Goal: Task Accomplishment & Management: Manage account settings

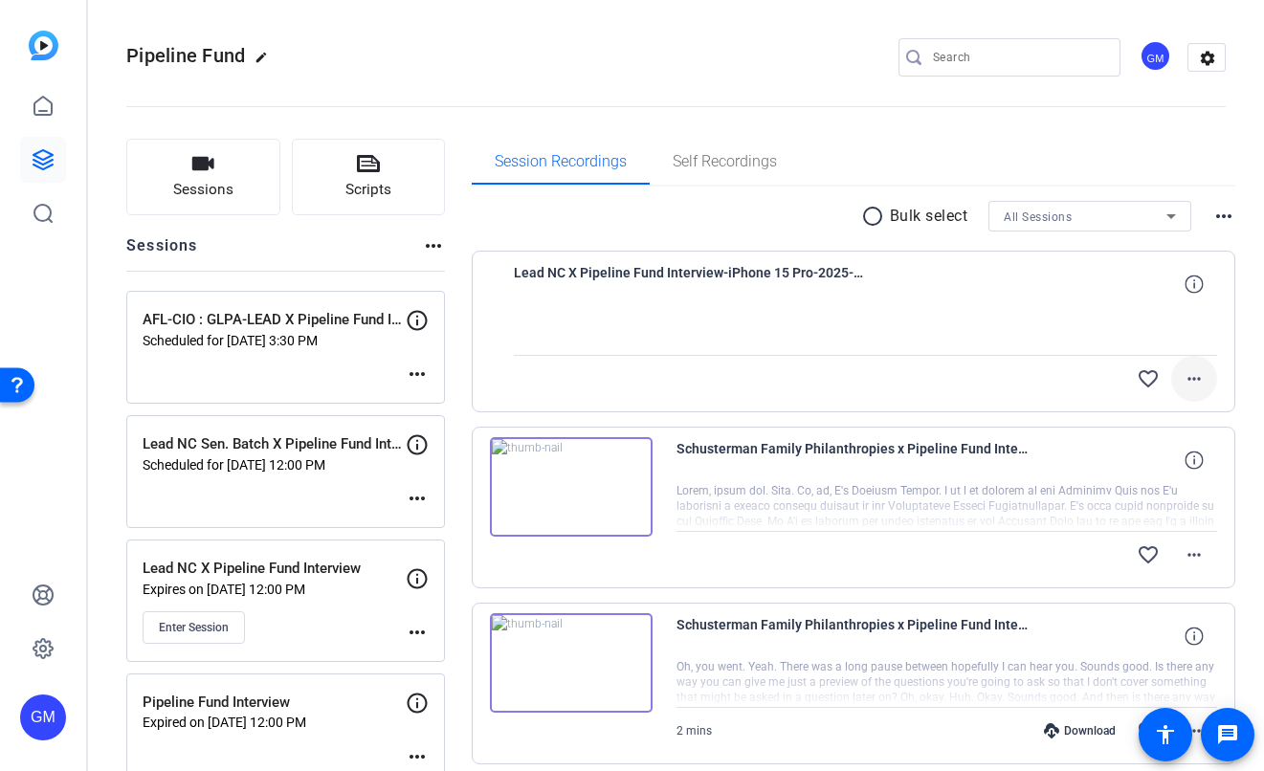
click at [1190, 368] on mat-icon "more_horiz" at bounding box center [1194, 379] width 23 height 23
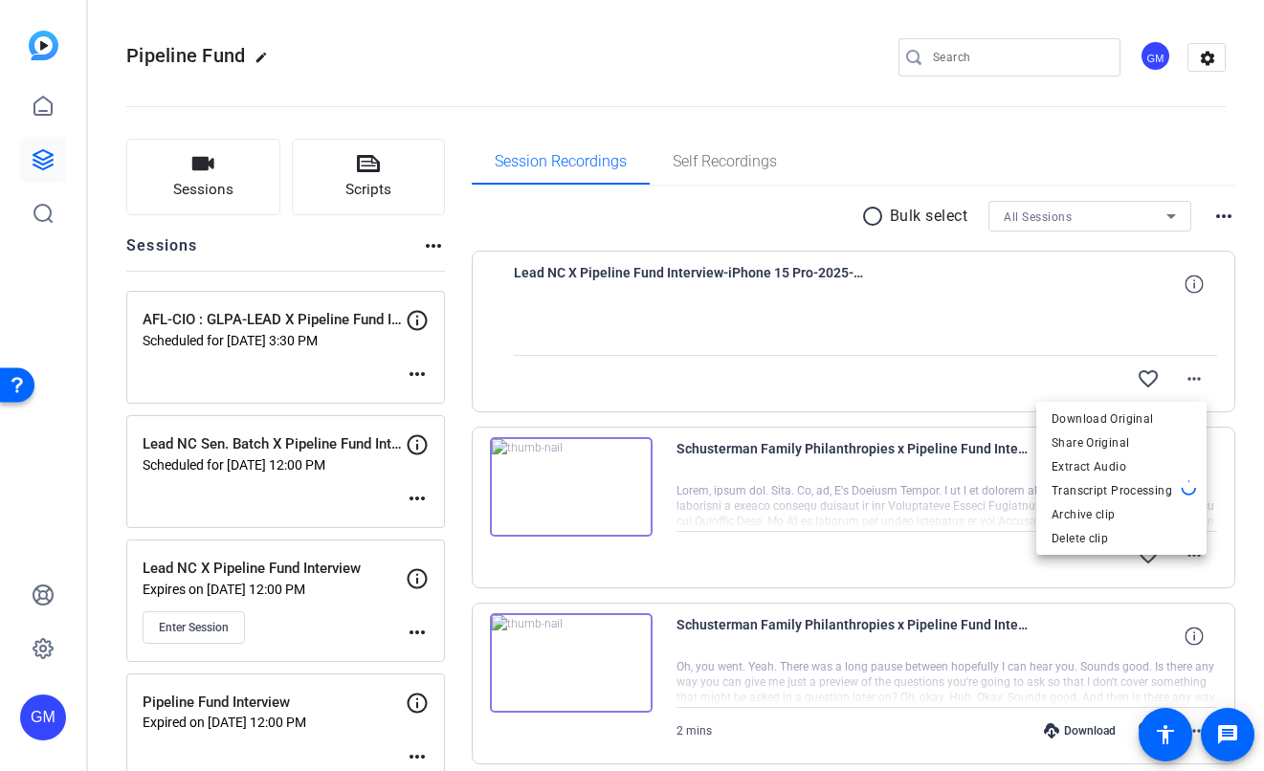
click at [1237, 366] on div at bounding box center [632, 385] width 1264 height 771
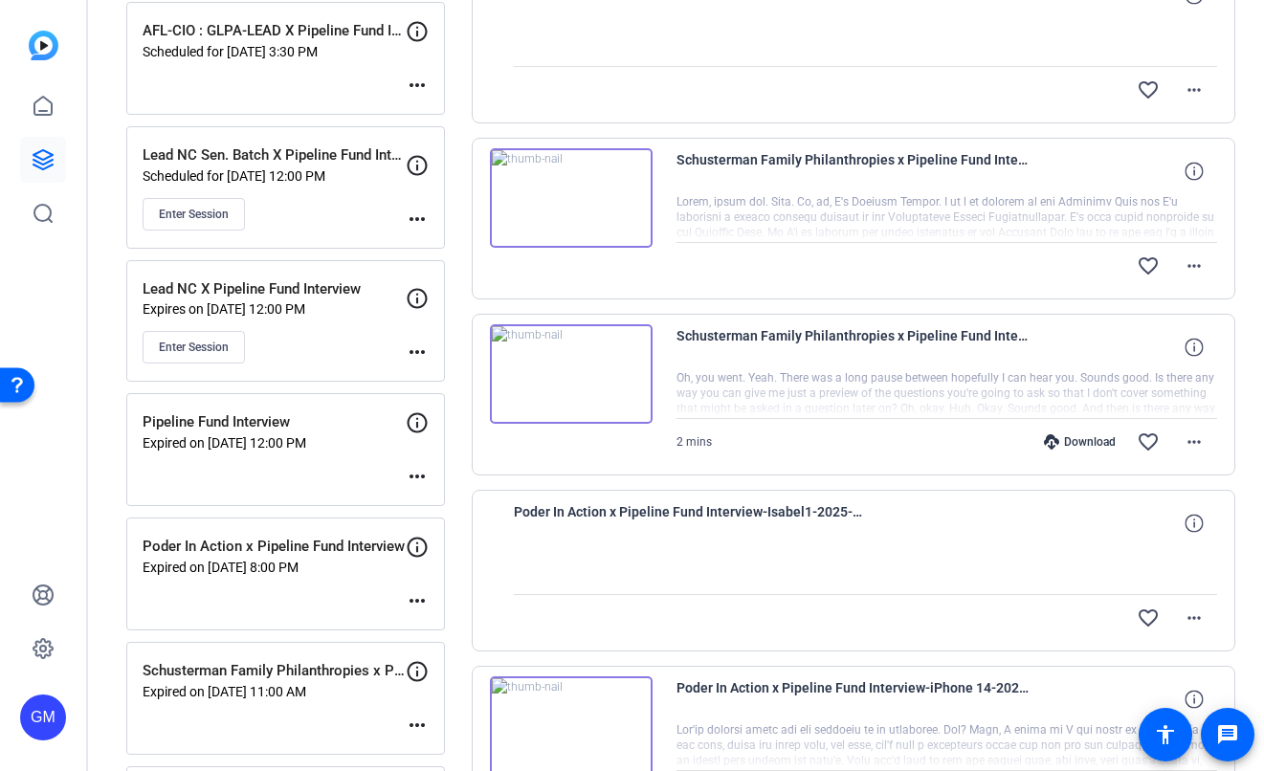
scroll to position [216, 0]
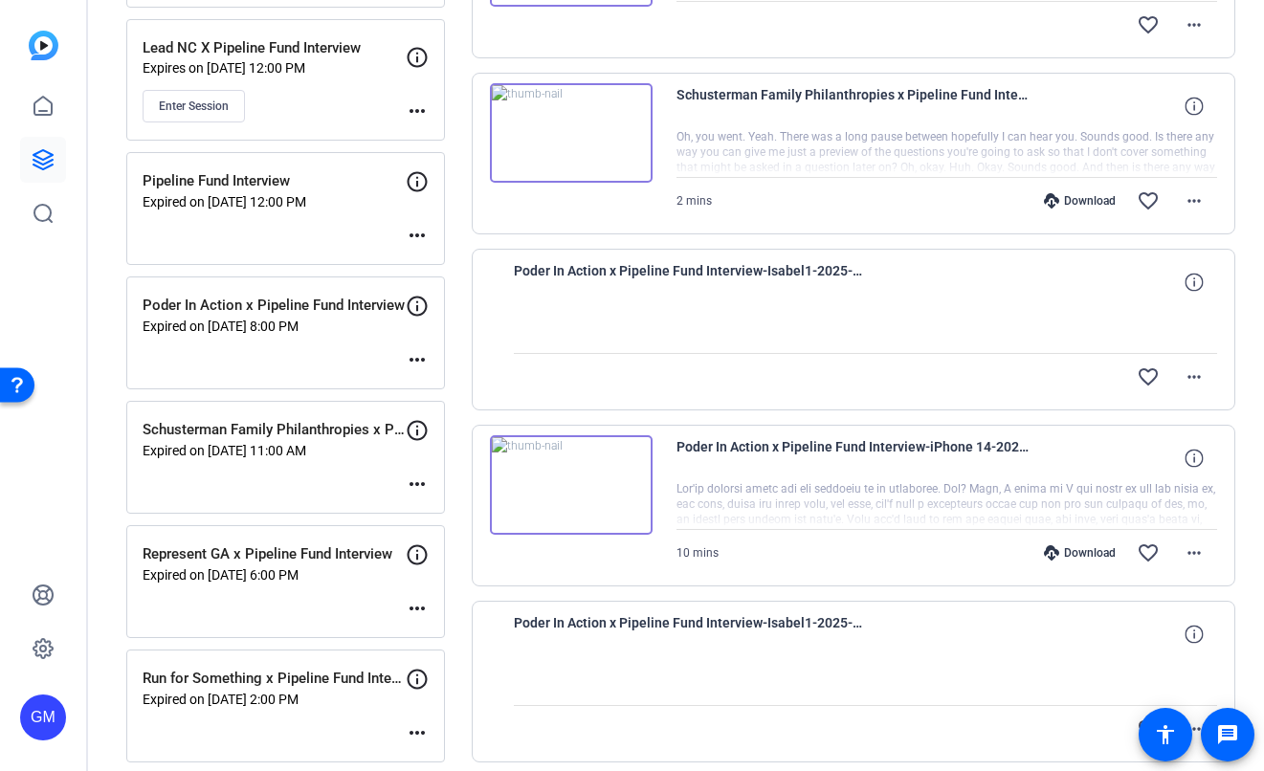
scroll to position [137, 0]
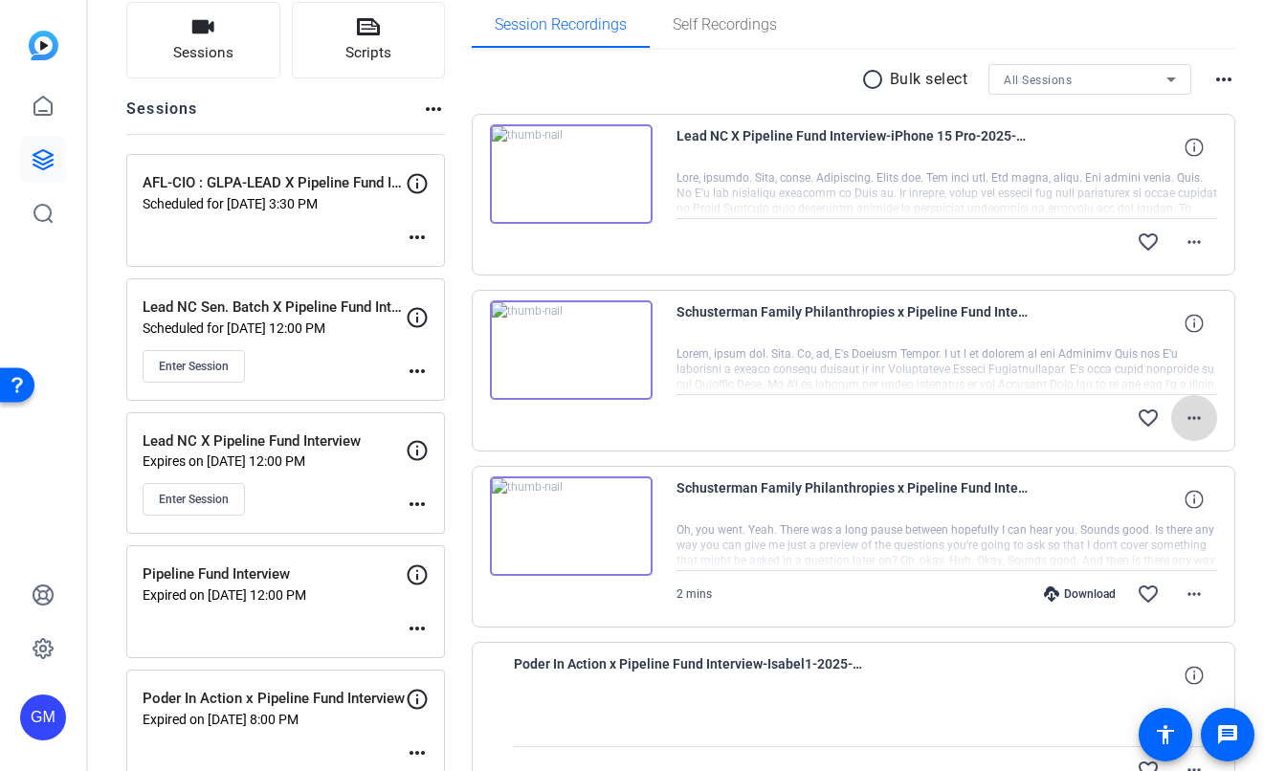
click at [1187, 416] on mat-icon "more_horiz" at bounding box center [1194, 418] width 23 height 23
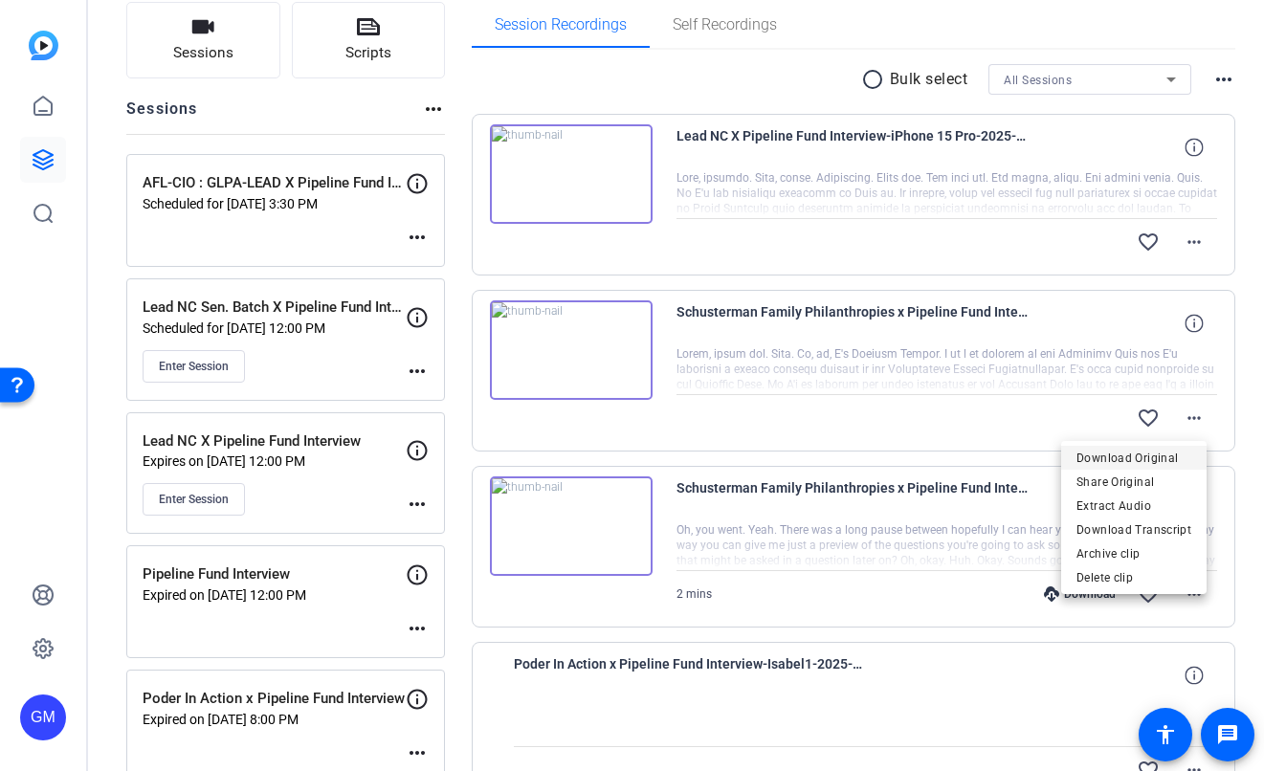
click at [1174, 455] on span "Download Original" at bounding box center [1134, 458] width 115 height 23
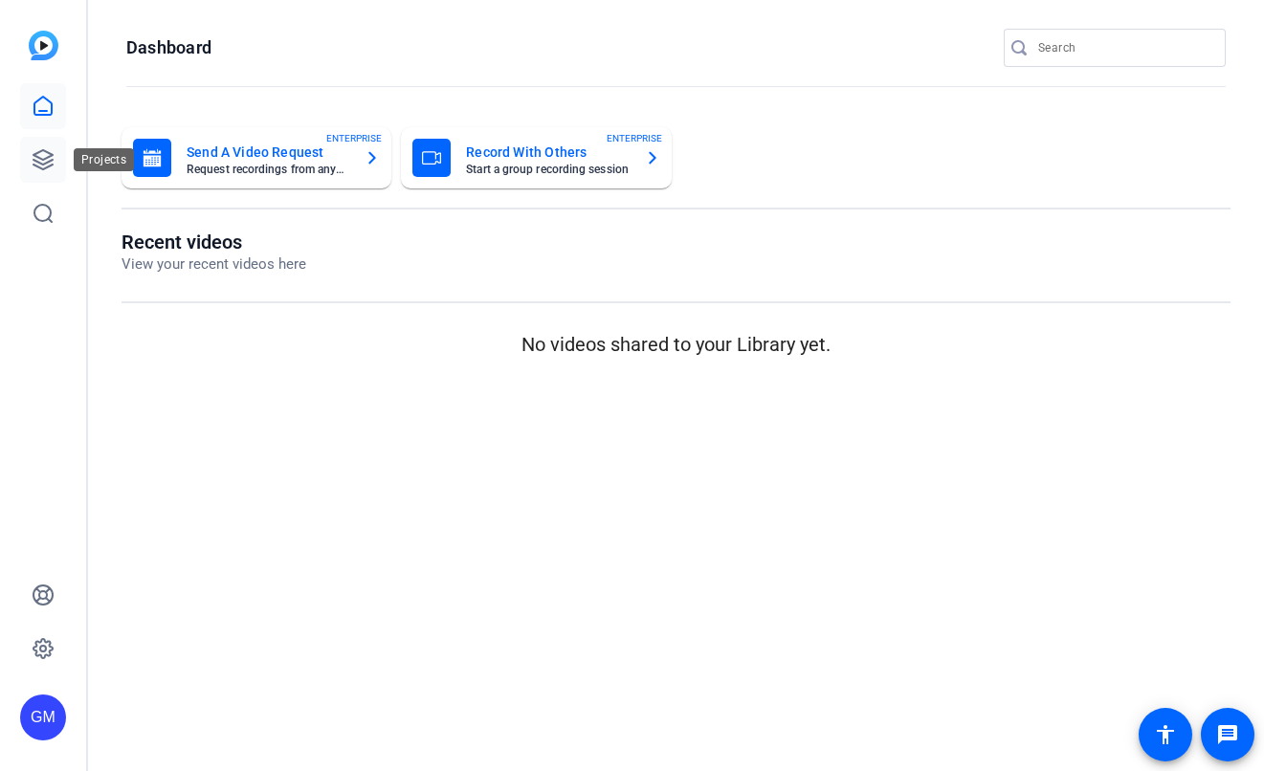
click at [35, 163] on icon at bounding box center [43, 159] width 23 height 23
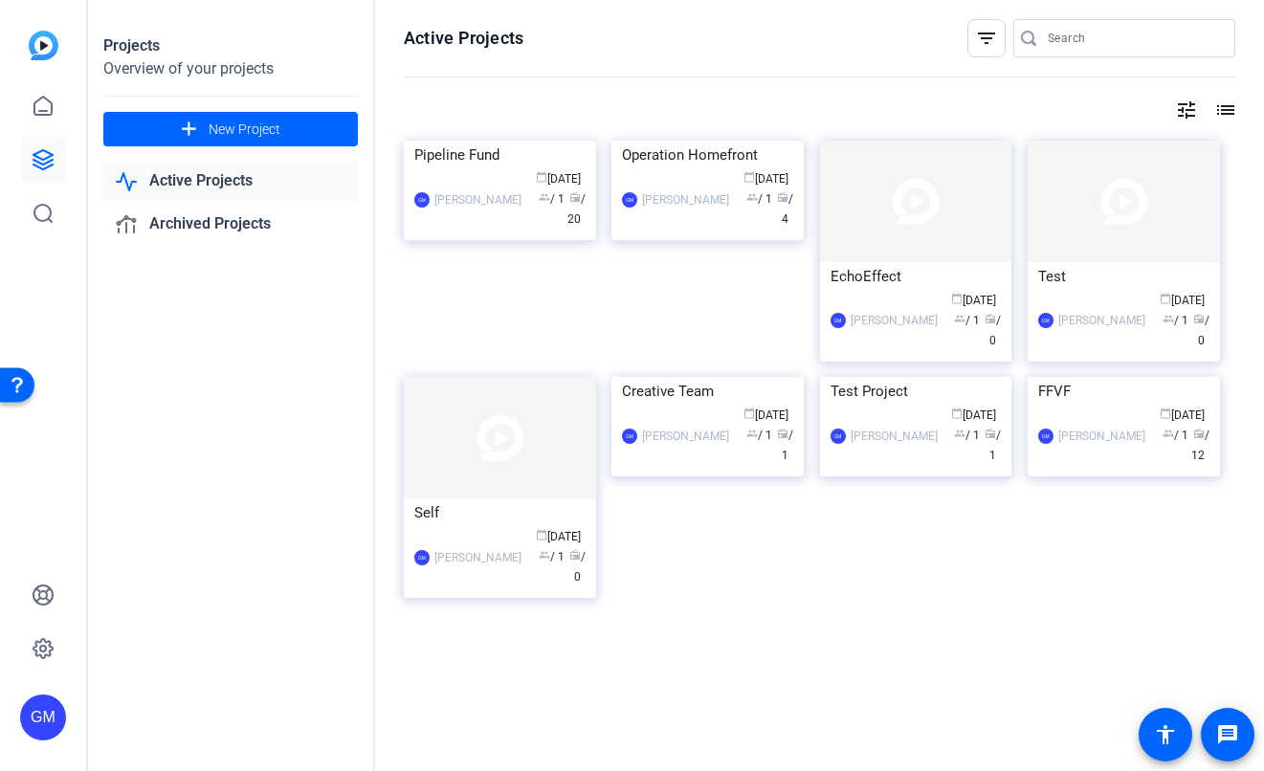
click at [266, 187] on link "Active Projects" at bounding box center [230, 181] width 255 height 39
click at [216, 179] on link "Active Projects" at bounding box center [230, 181] width 255 height 39
click at [493, 210] on div "Germain McCarthy" at bounding box center [478, 199] width 87 height 19
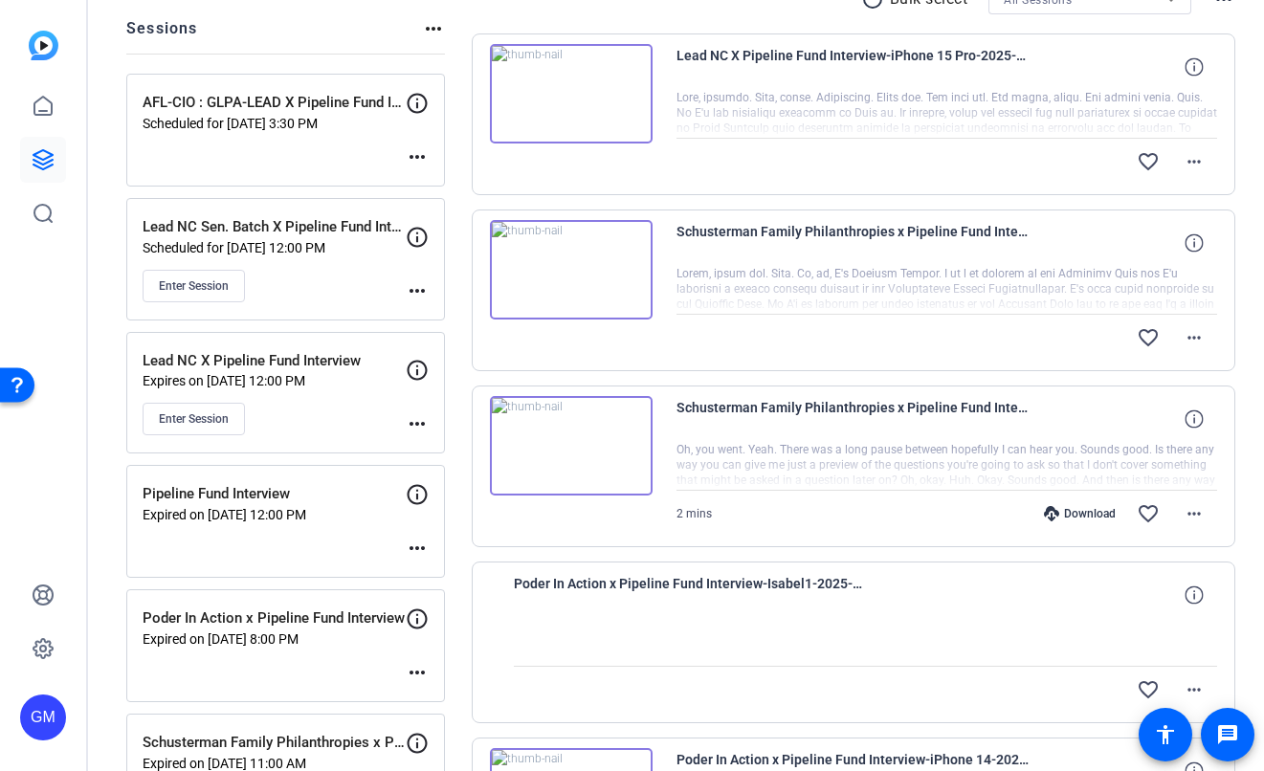
scroll to position [38, 0]
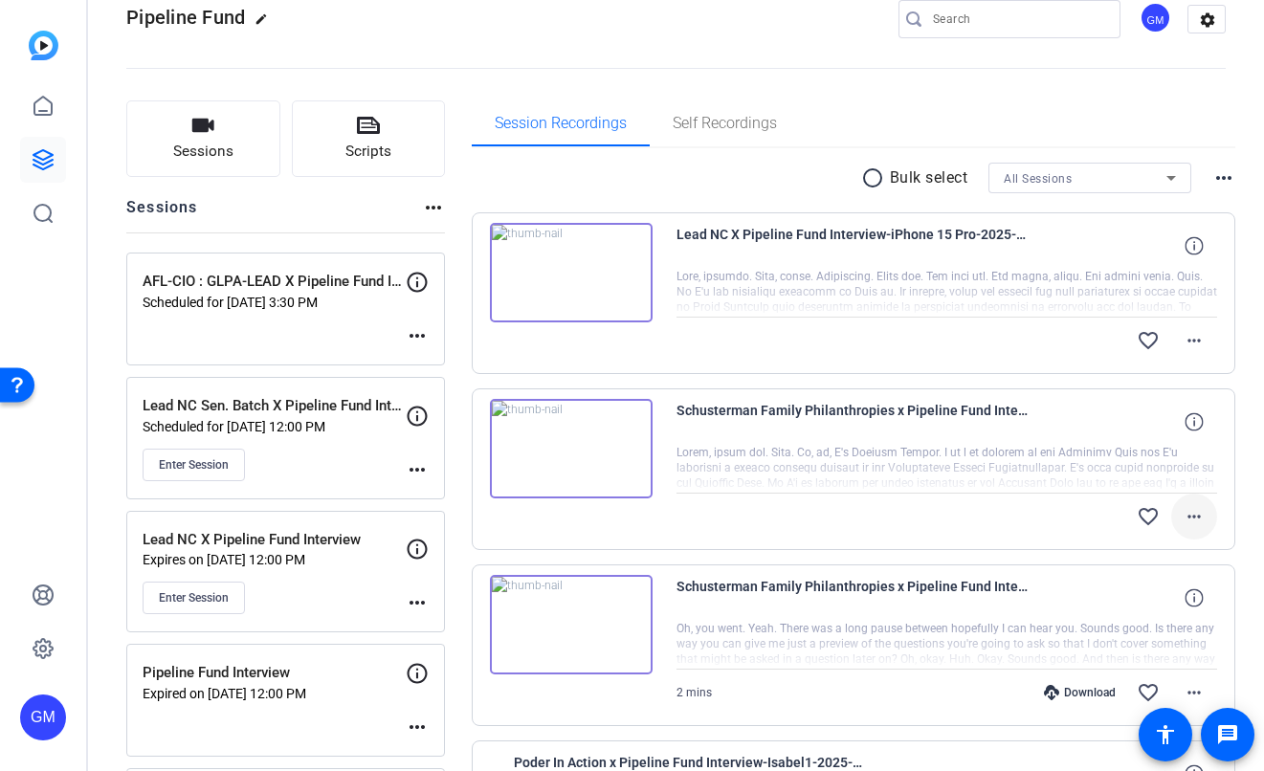
click at [1183, 515] on mat-icon "more_horiz" at bounding box center [1194, 516] width 23 height 23
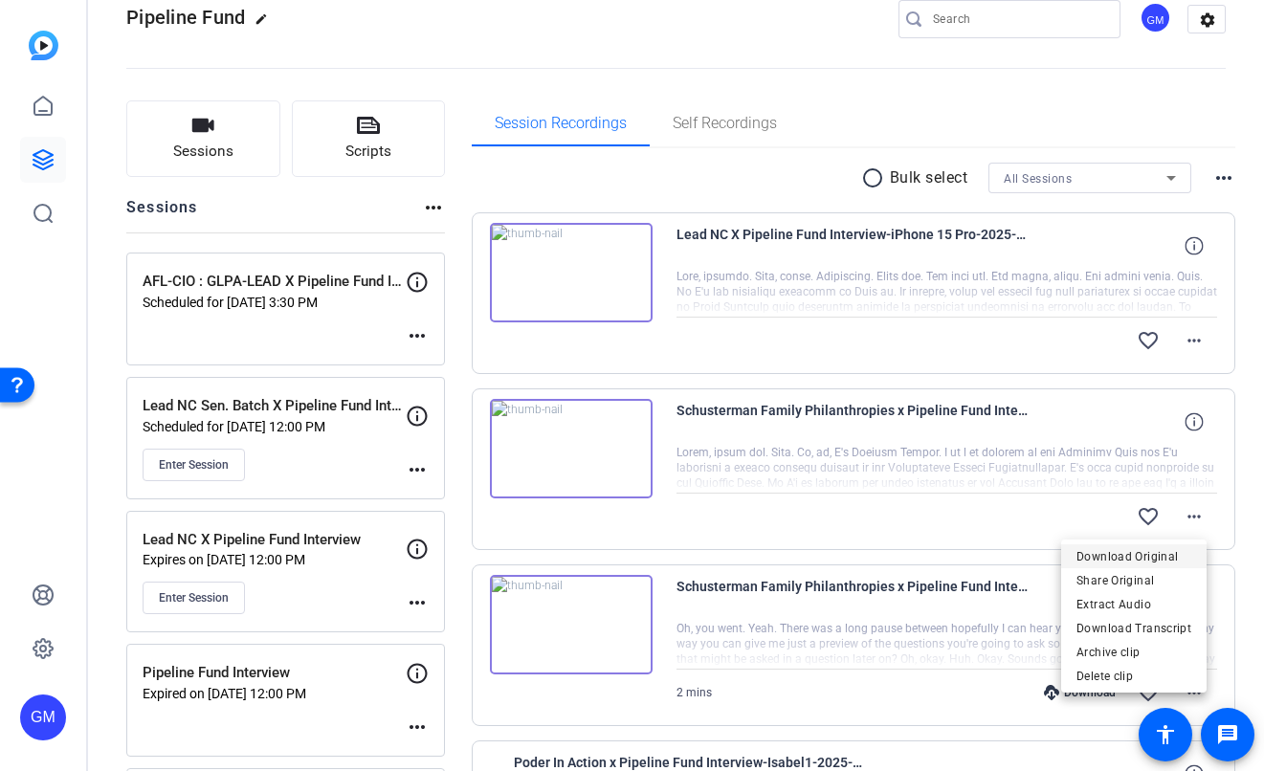
click at [1171, 552] on span "Download Original" at bounding box center [1134, 557] width 115 height 23
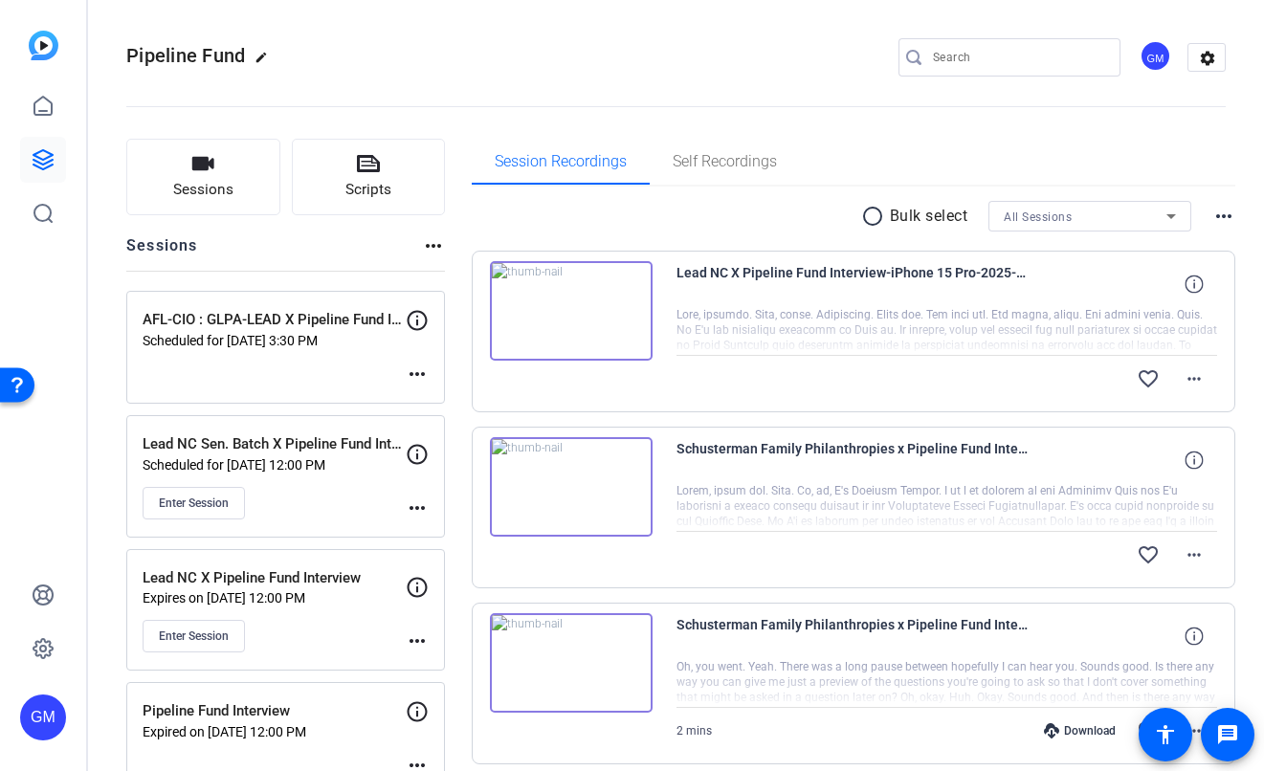
scroll to position [50, 0]
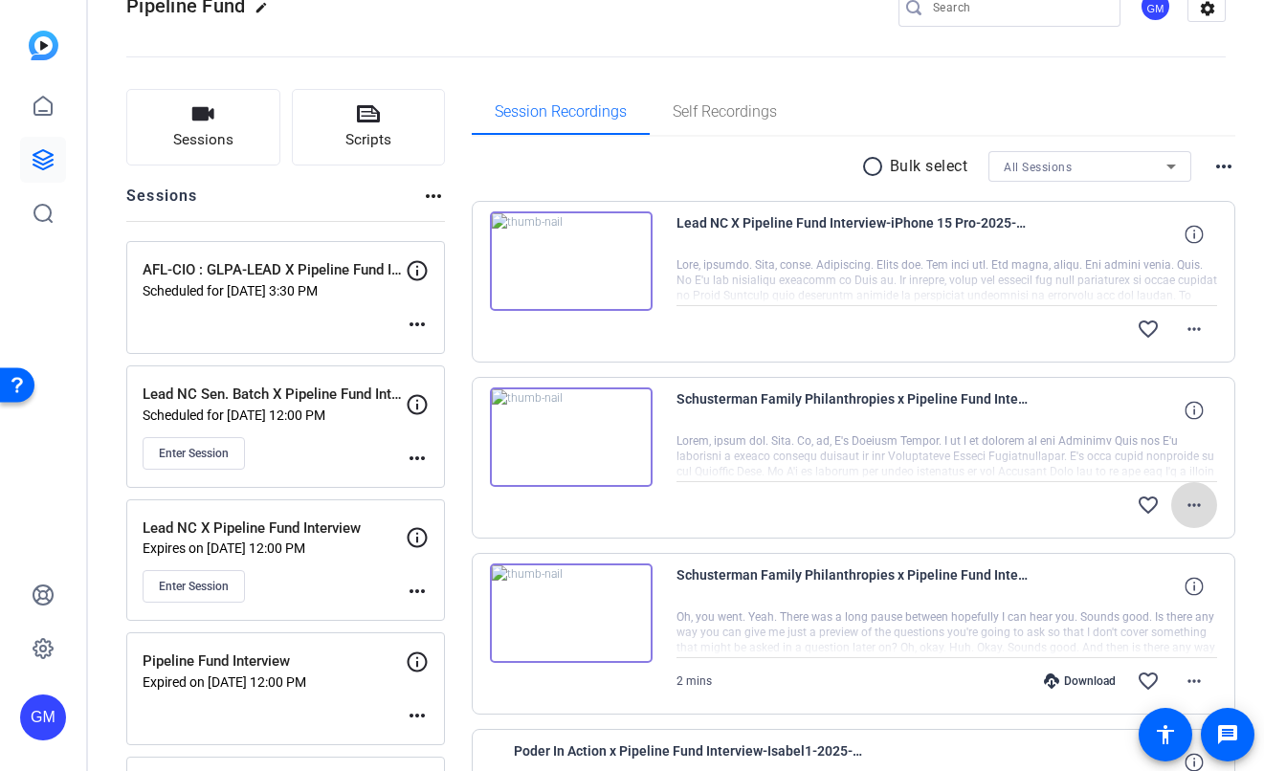
click at [1191, 504] on mat-icon "more_horiz" at bounding box center [1194, 505] width 23 height 23
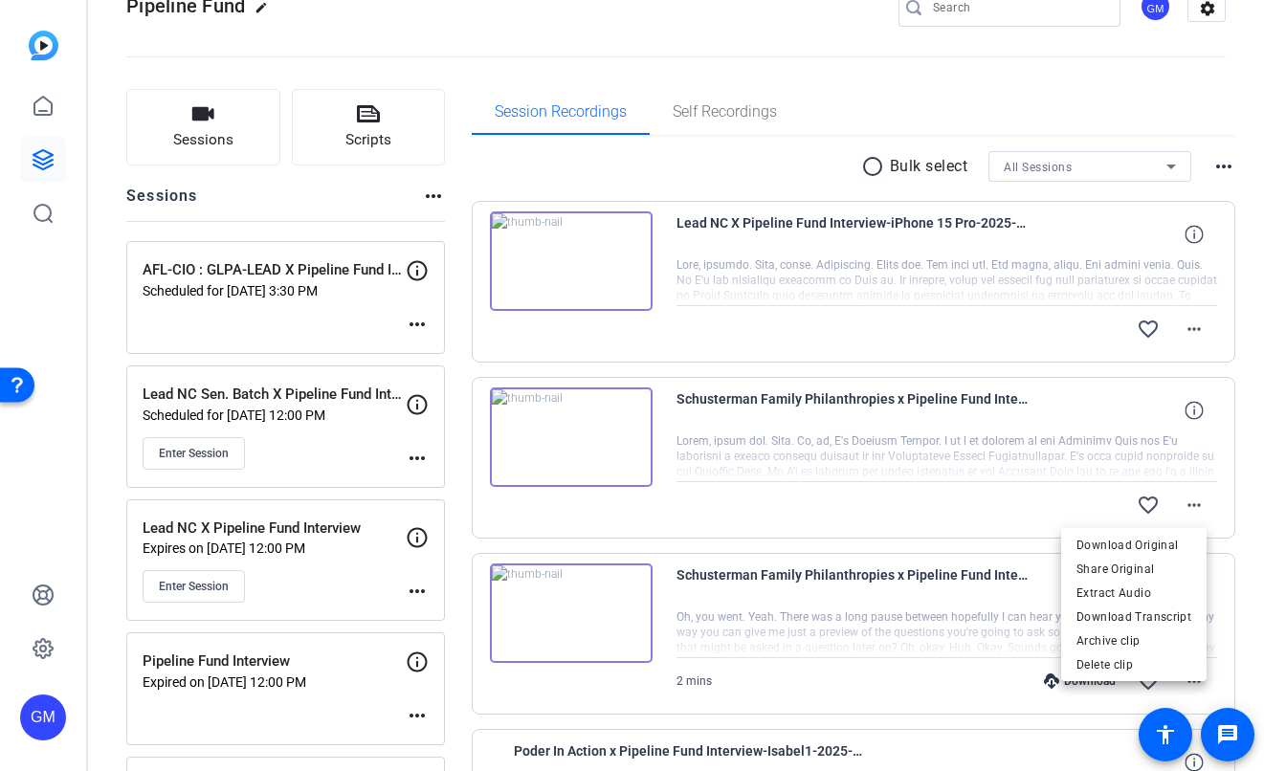
click at [1156, 536] on span "Download Original" at bounding box center [1134, 545] width 115 height 23
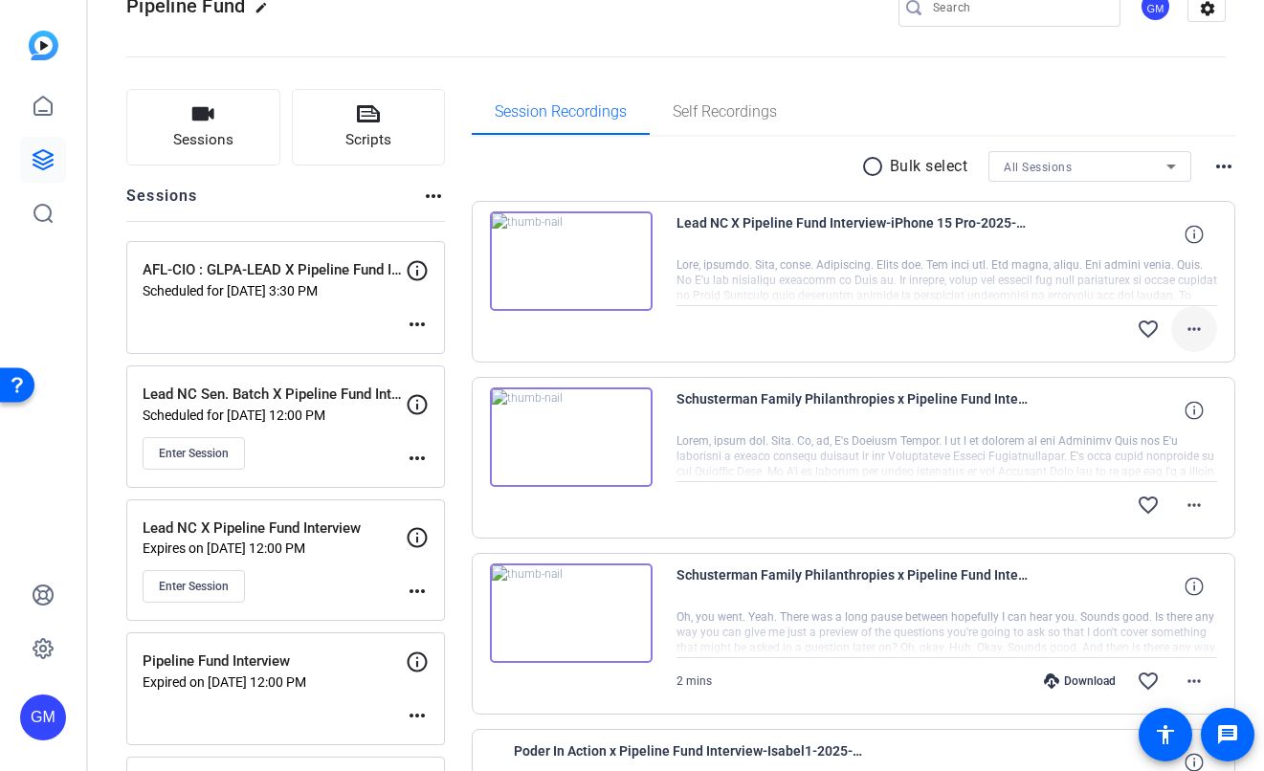
click at [1184, 326] on mat-icon "more_horiz" at bounding box center [1194, 329] width 23 height 23
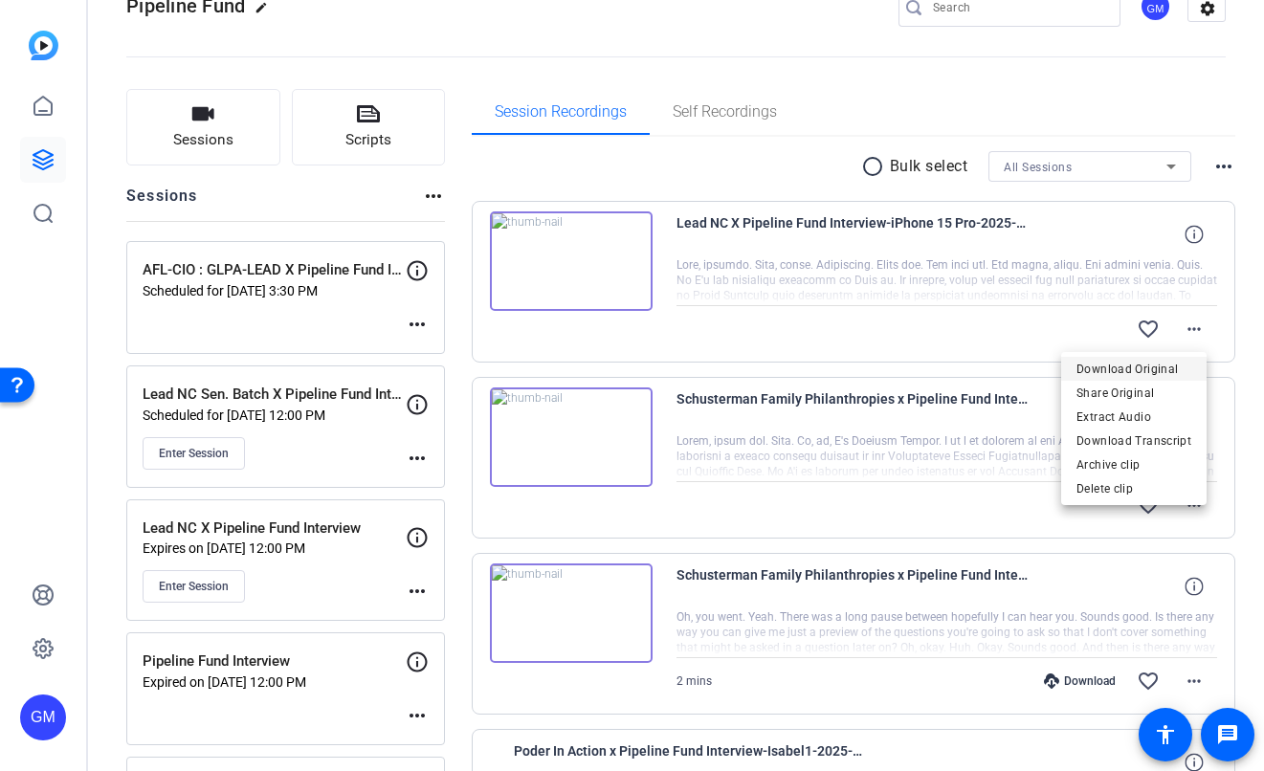
click at [1166, 368] on span "Download Original" at bounding box center [1134, 369] width 115 height 23
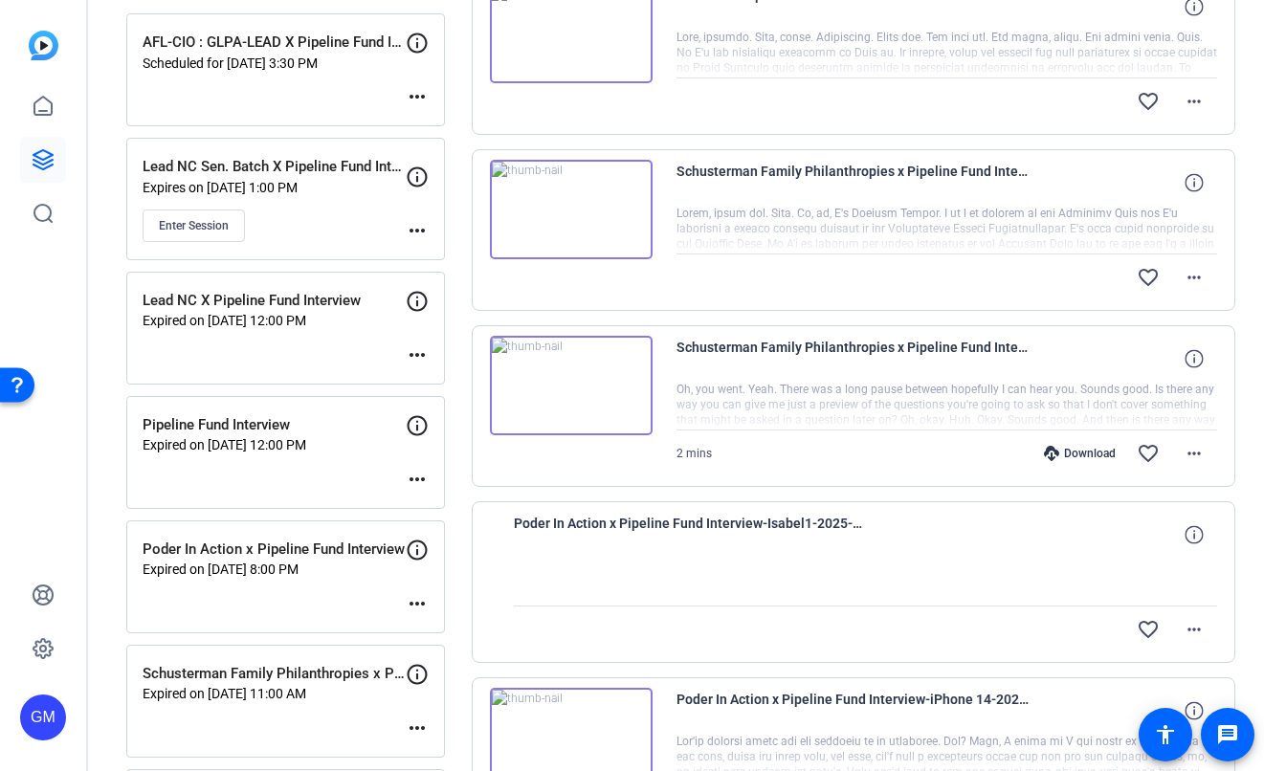
scroll to position [414, 0]
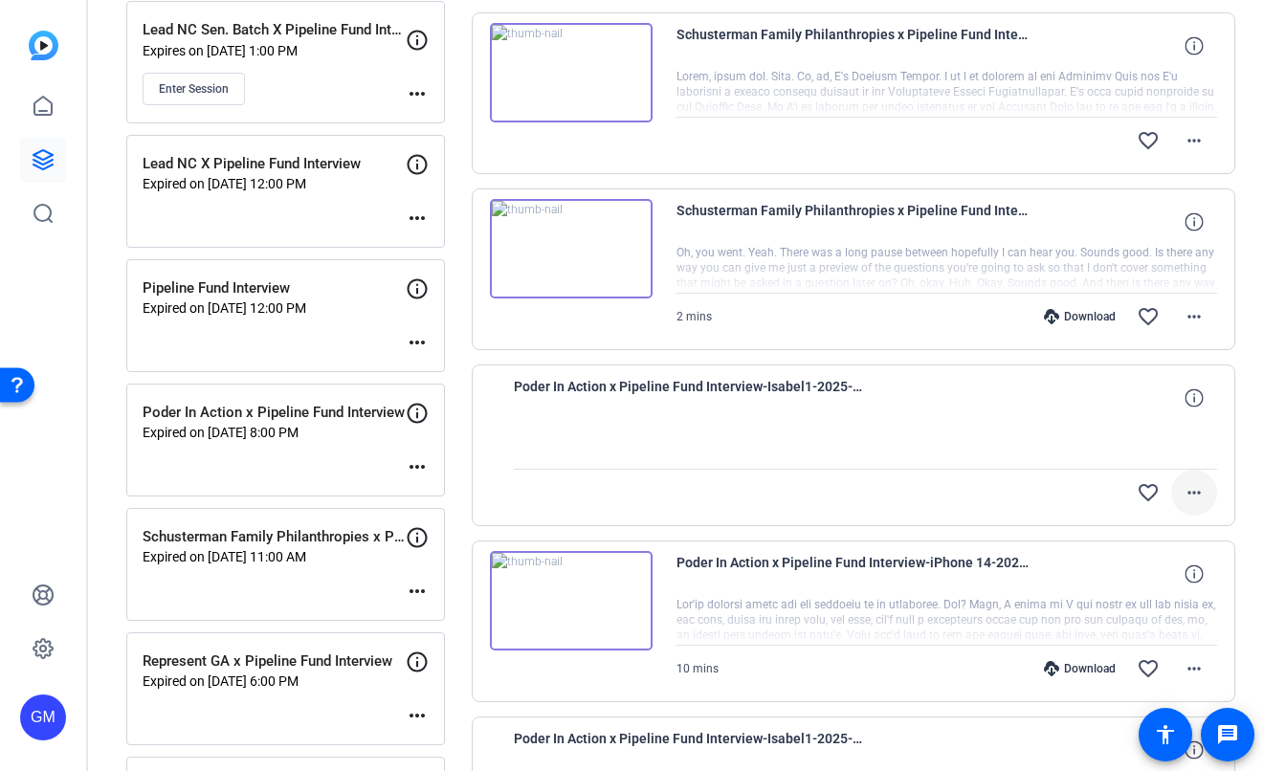
click at [1200, 496] on span at bounding box center [1194, 493] width 46 height 46
click at [1228, 485] on div at bounding box center [632, 385] width 1264 height 771
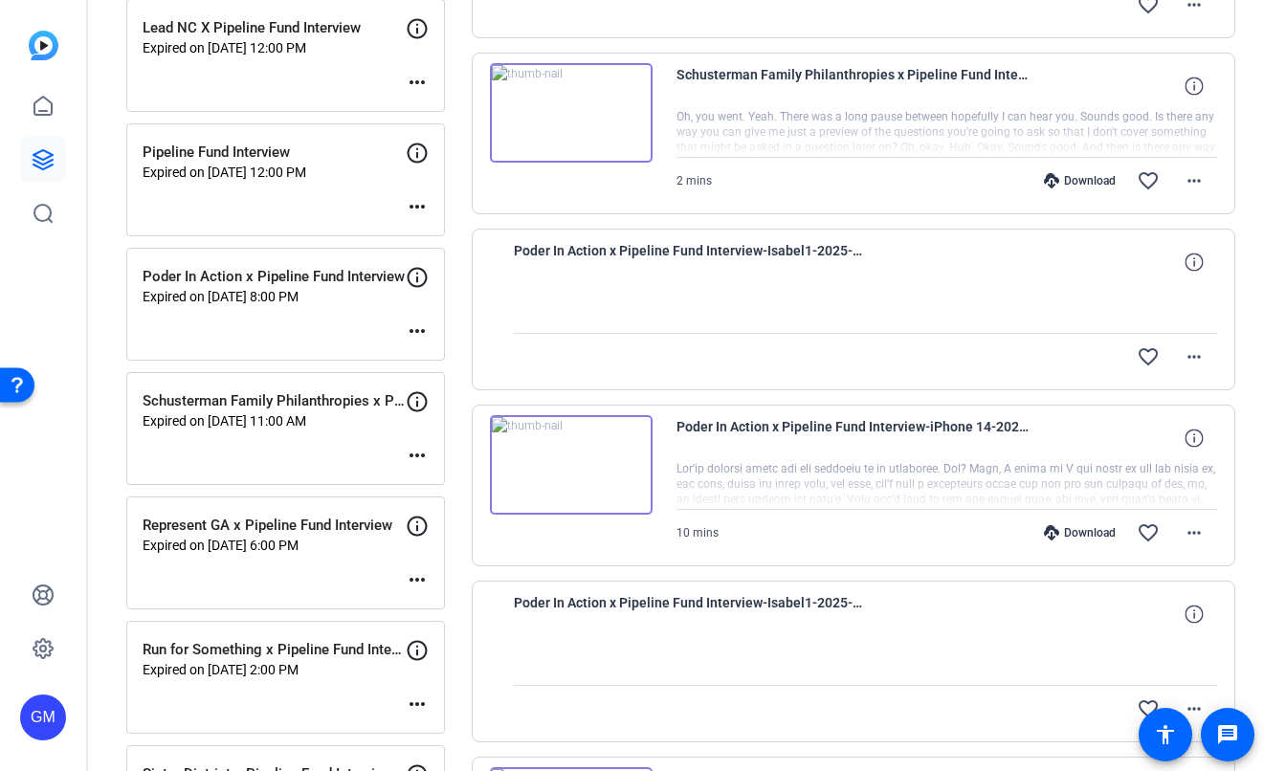
scroll to position [622, 0]
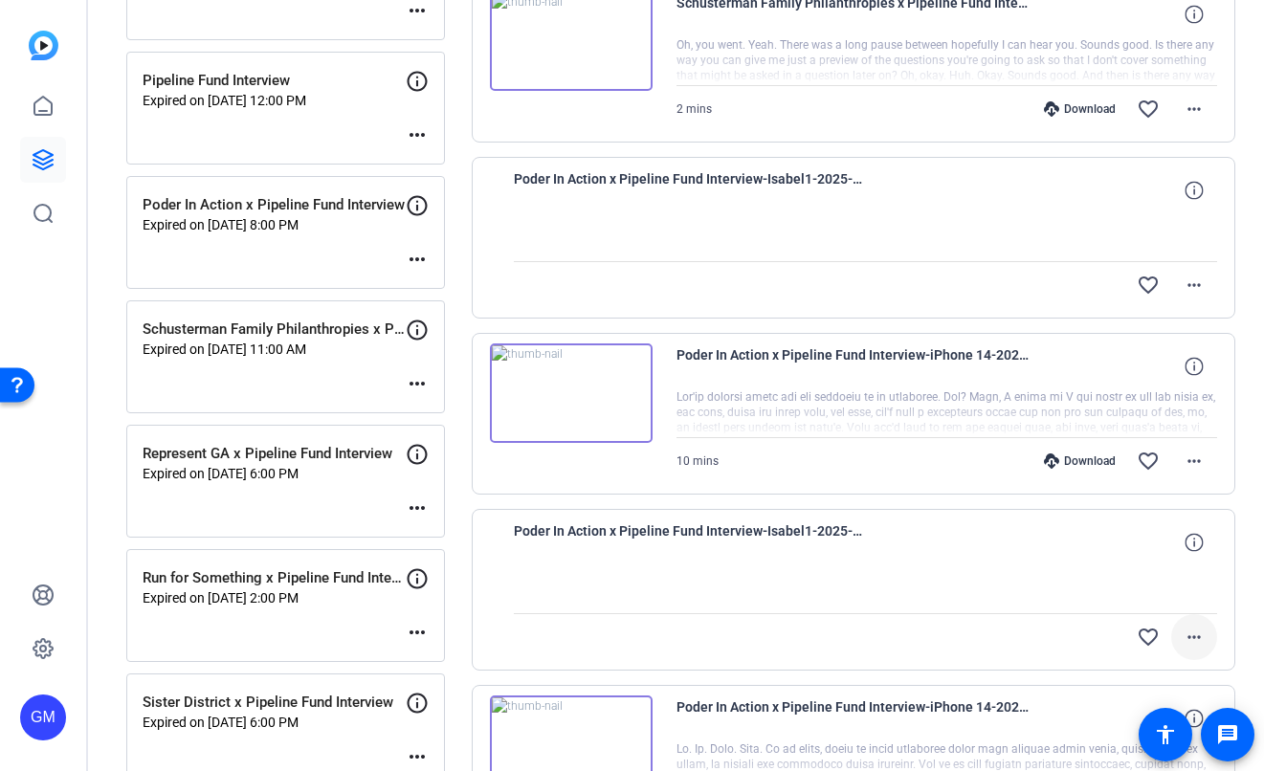
click at [1183, 645] on mat-icon "more_horiz" at bounding box center [1194, 637] width 23 height 23
click at [1231, 591] on div at bounding box center [632, 385] width 1264 height 771
click at [1185, 286] on mat-icon "more_horiz" at bounding box center [1194, 285] width 23 height 23
drag, startPoint x: 1259, startPoint y: 388, endPoint x: 1256, endPoint y: 650, distance: 262.3
click at [1256, 650] on div at bounding box center [632, 385] width 1264 height 771
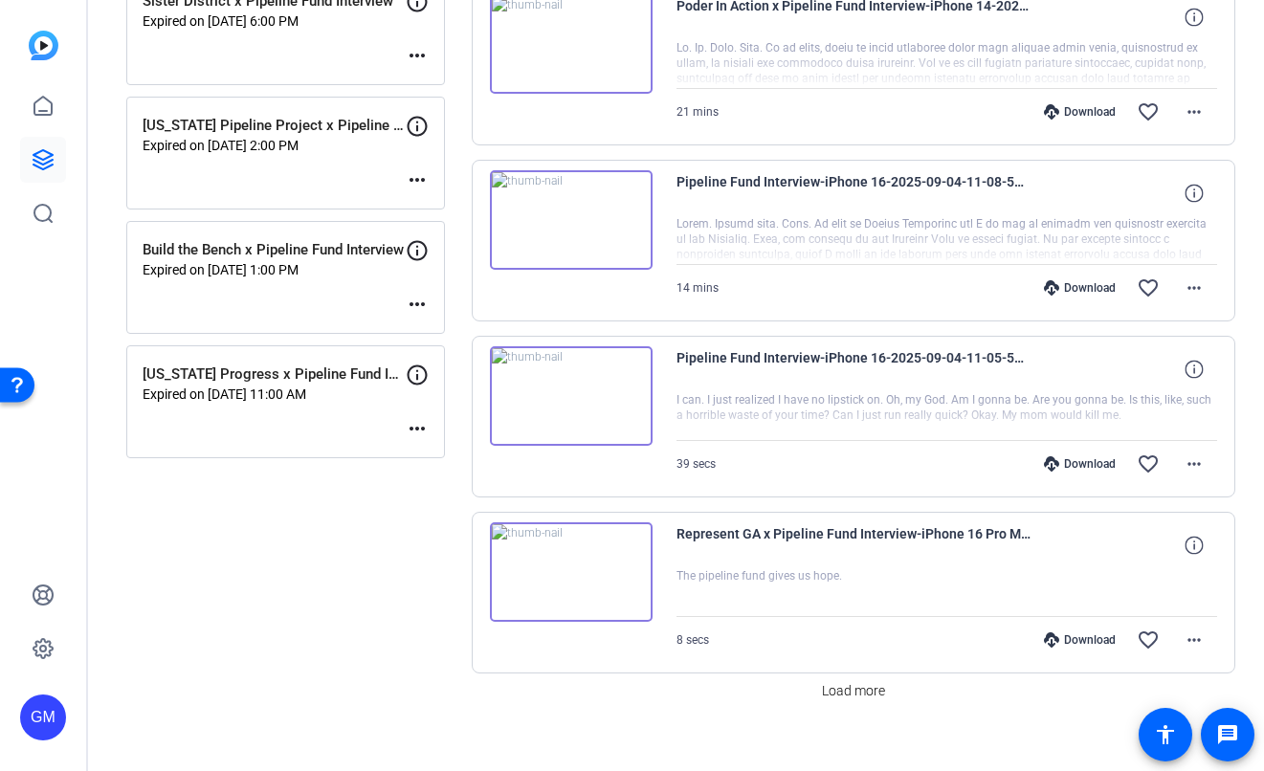
scroll to position [1346, 0]
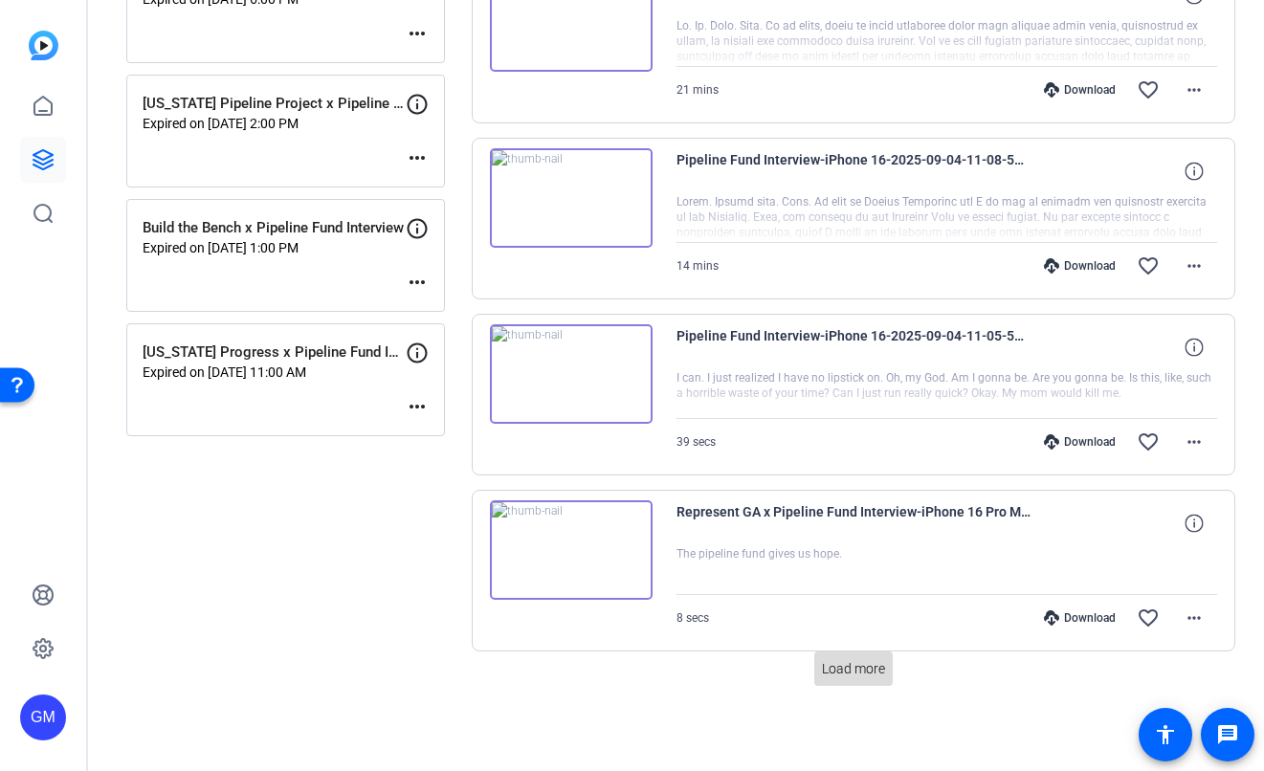
click at [876, 669] on span "Load more" at bounding box center [853, 669] width 63 height 20
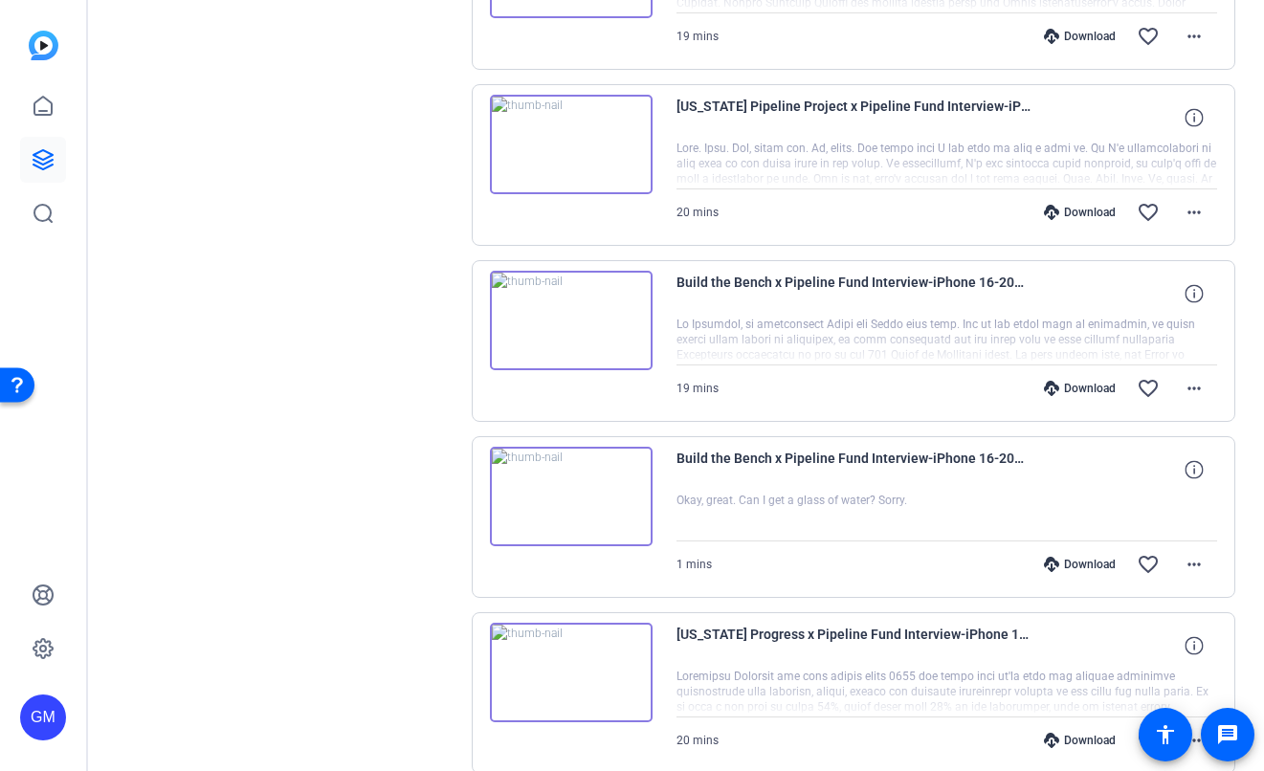
scroll to position [3107, 0]
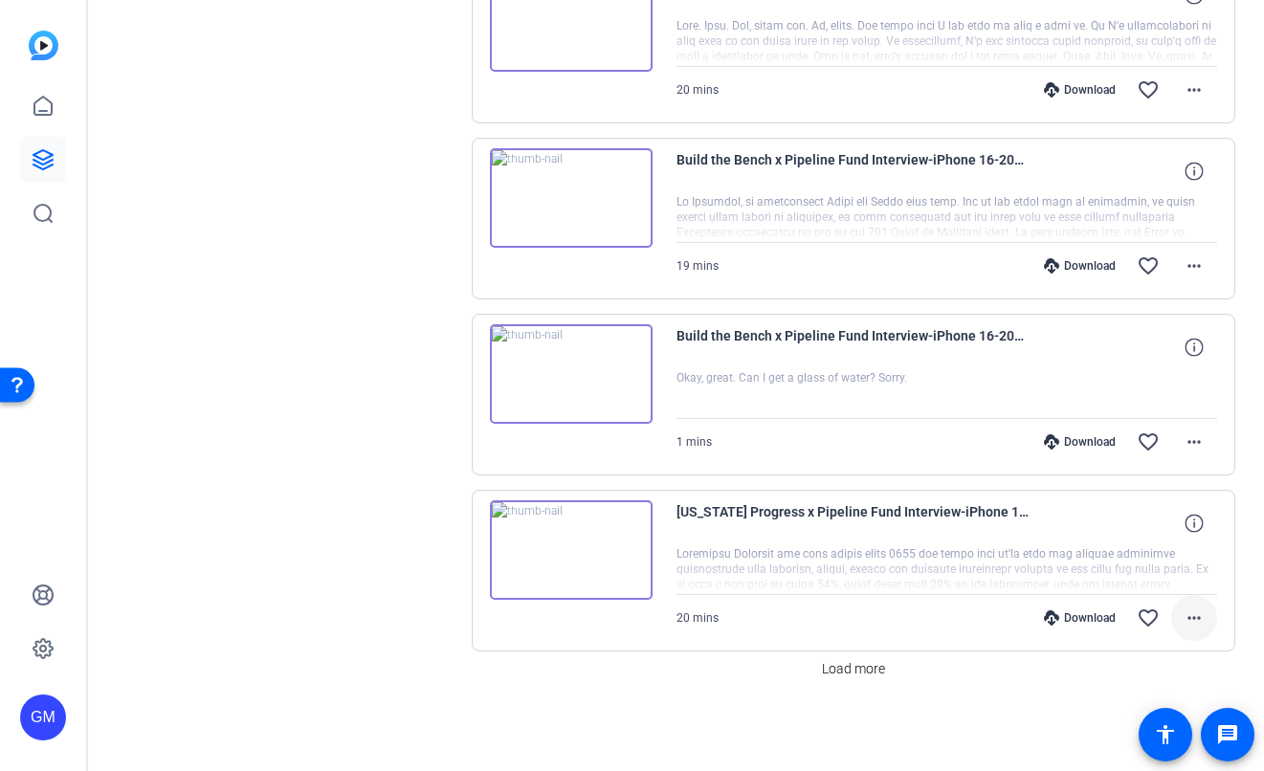
click at [1195, 621] on span at bounding box center [1194, 618] width 46 height 46
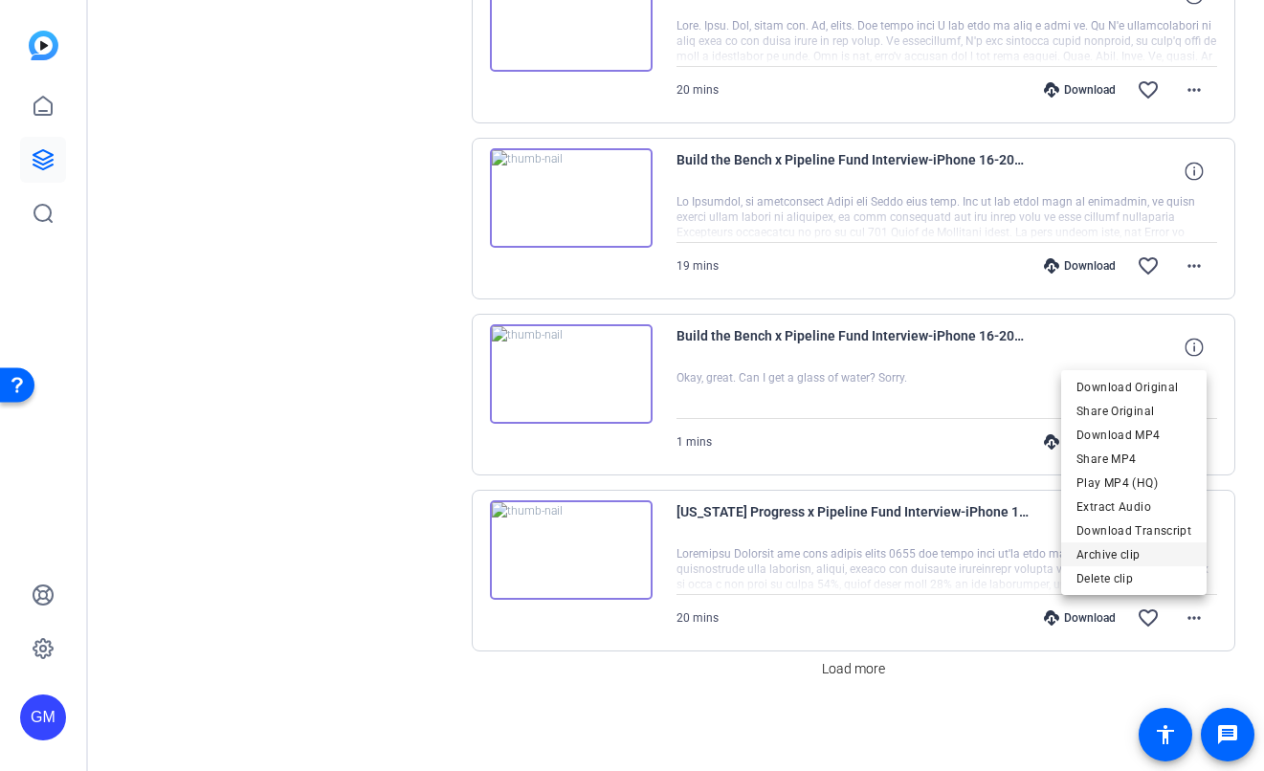
click at [1123, 554] on span "Archive clip" at bounding box center [1134, 555] width 115 height 23
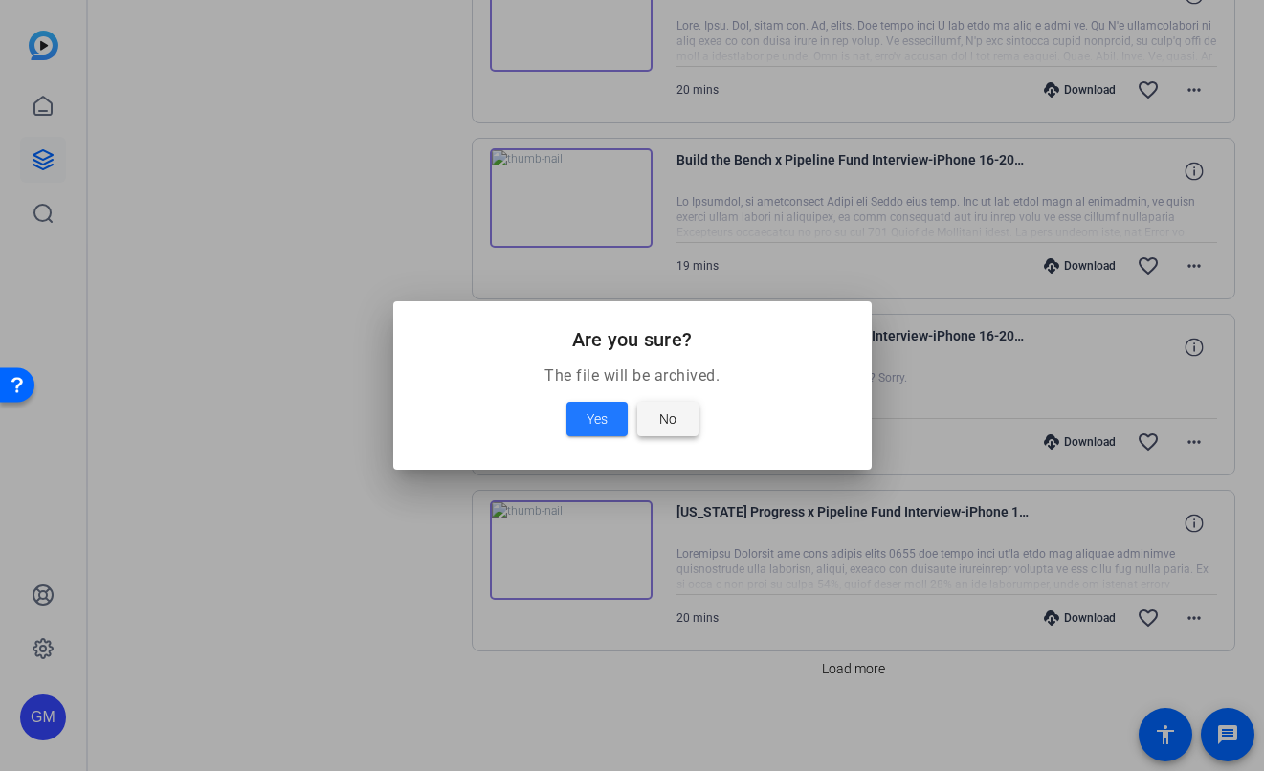
click at [653, 410] on span at bounding box center [667, 419] width 61 height 46
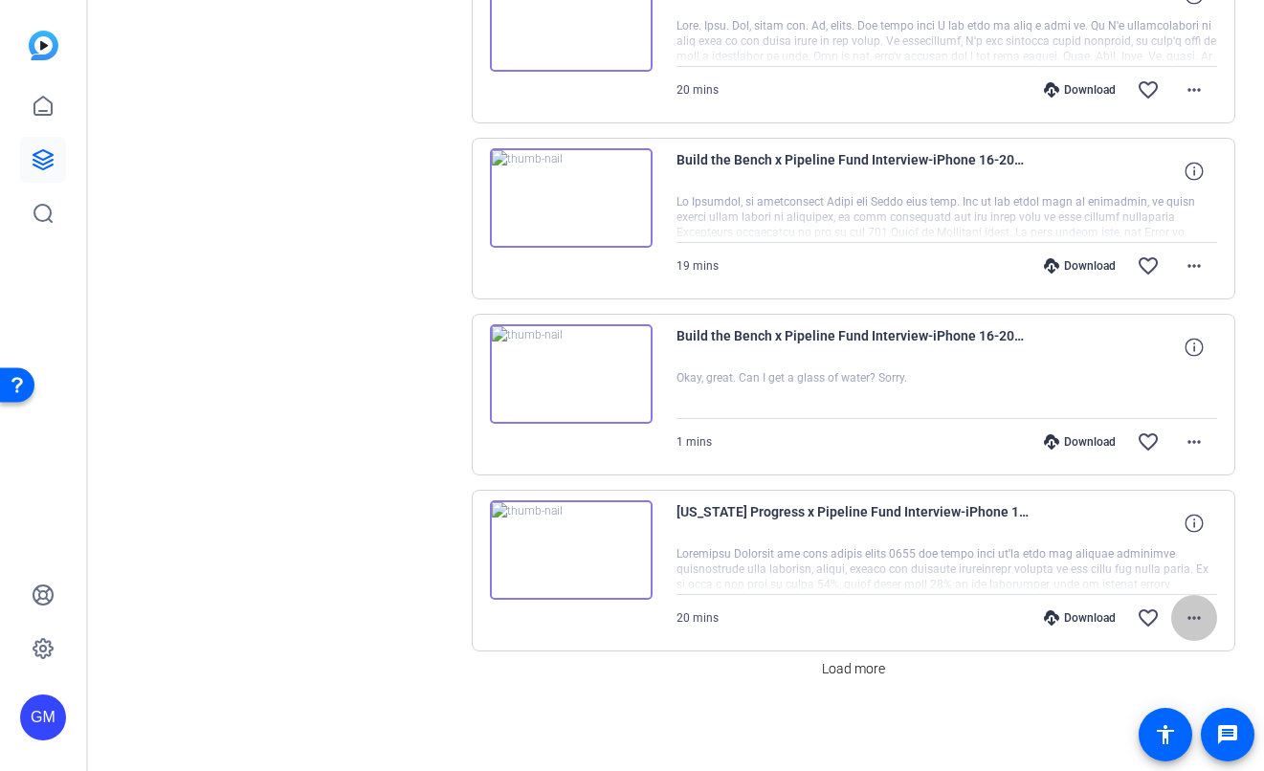
click at [1192, 629] on mat-icon "more_horiz" at bounding box center [1194, 618] width 23 height 23
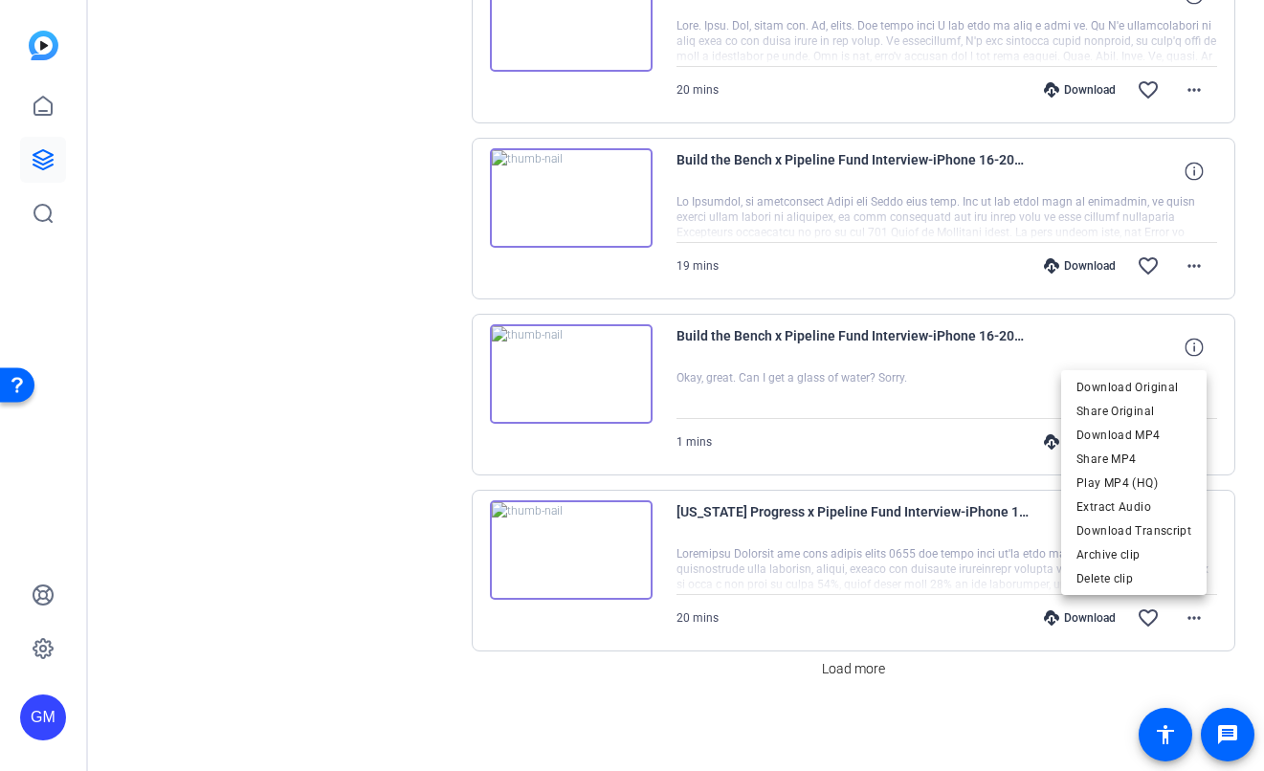
click at [254, 591] on div at bounding box center [632, 385] width 1264 height 771
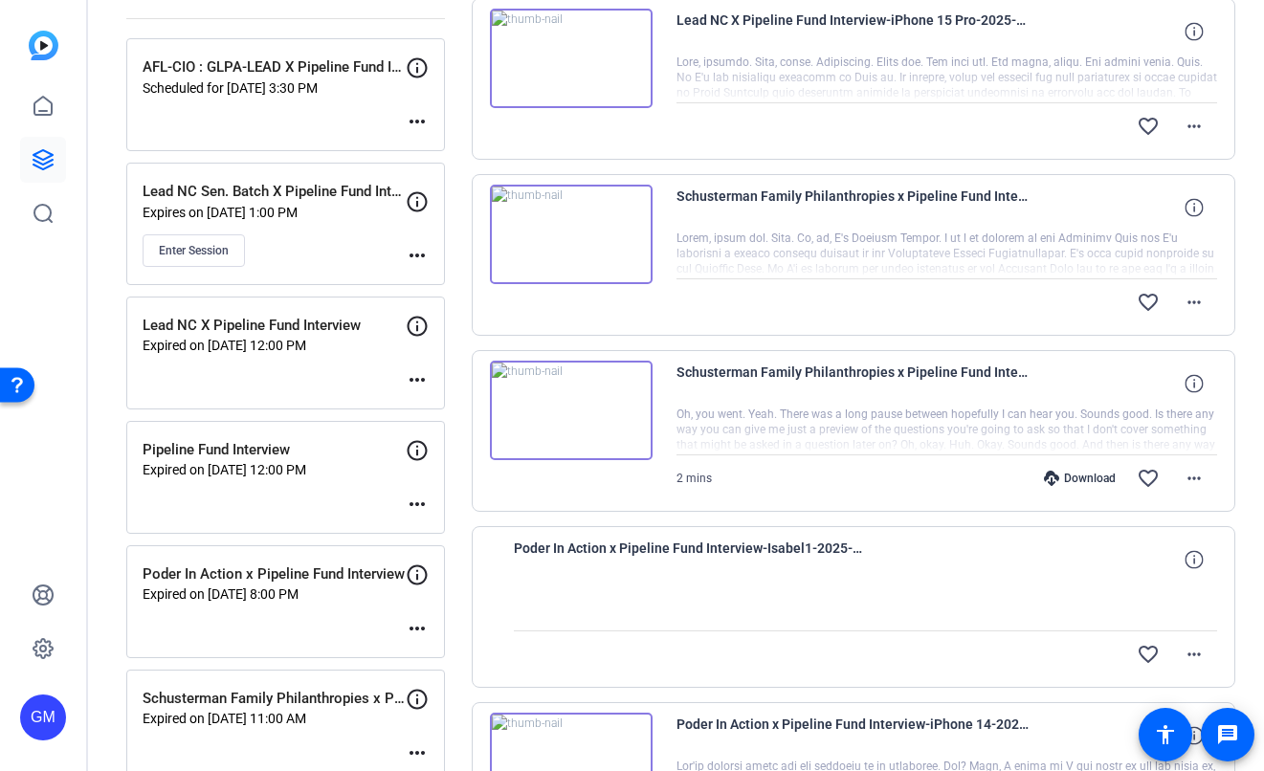
scroll to position [0, 0]
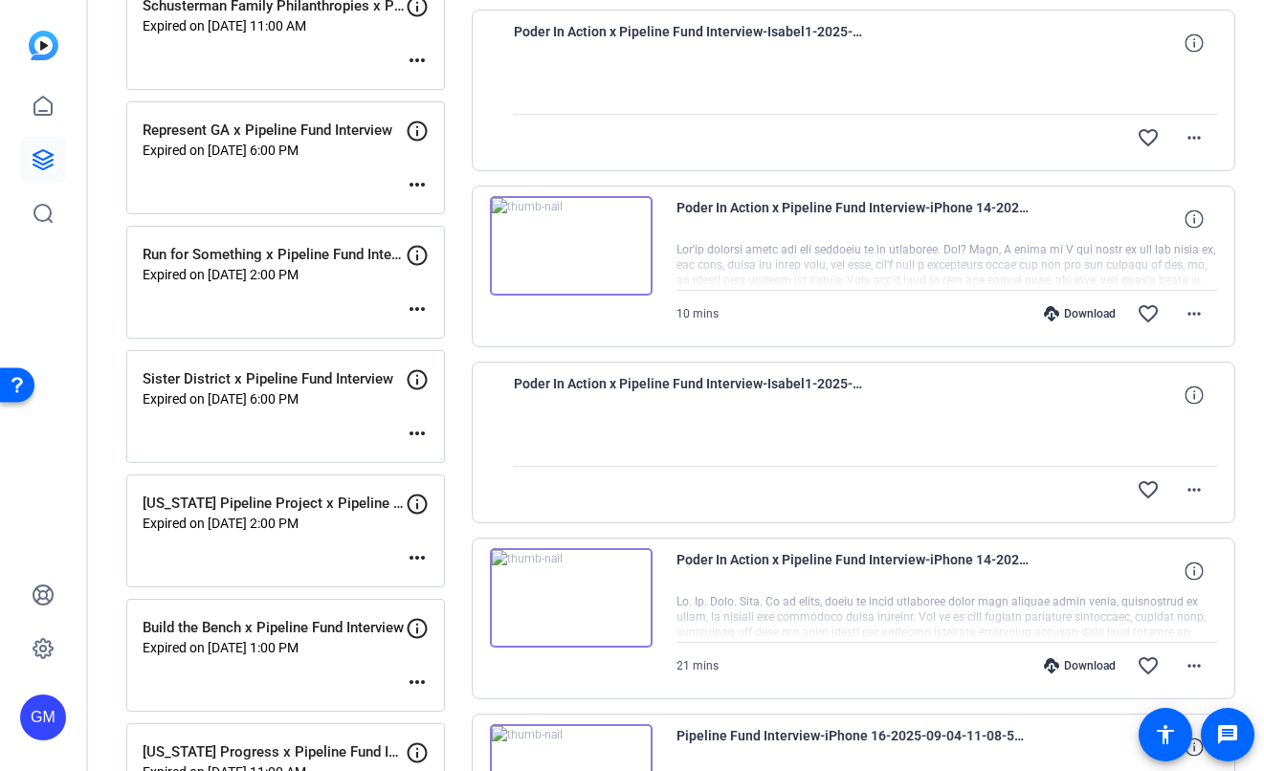
scroll to position [946, 0]
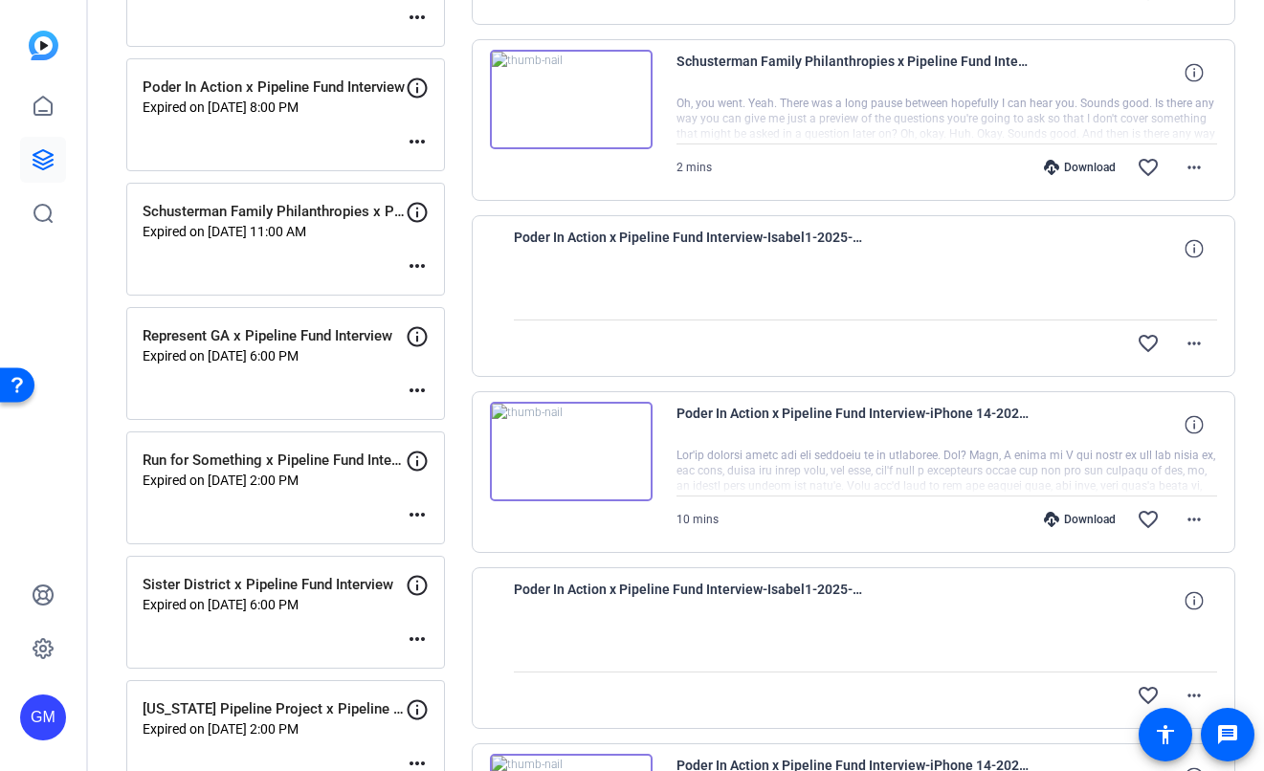
scroll to position [804, 0]
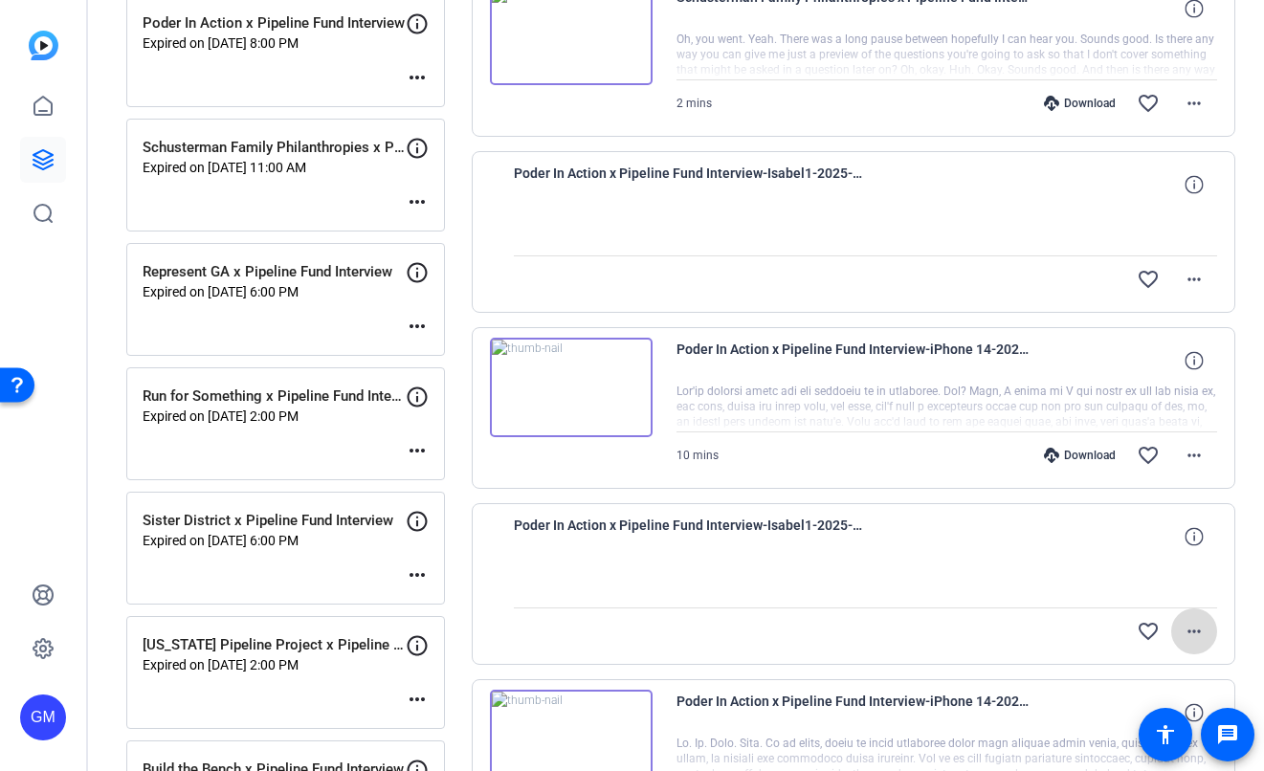
click at [1171, 636] on span at bounding box center [1194, 632] width 46 height 46
click at [1187, 280] on div at bounding box center [632, 385] width 1264 height 771
click at [1187, 278] on mat-icon "more_horiz" at bounding box center [1194, 279] width 23 height 23
